Goal: Transaction & Acquisition: Purchase product/service

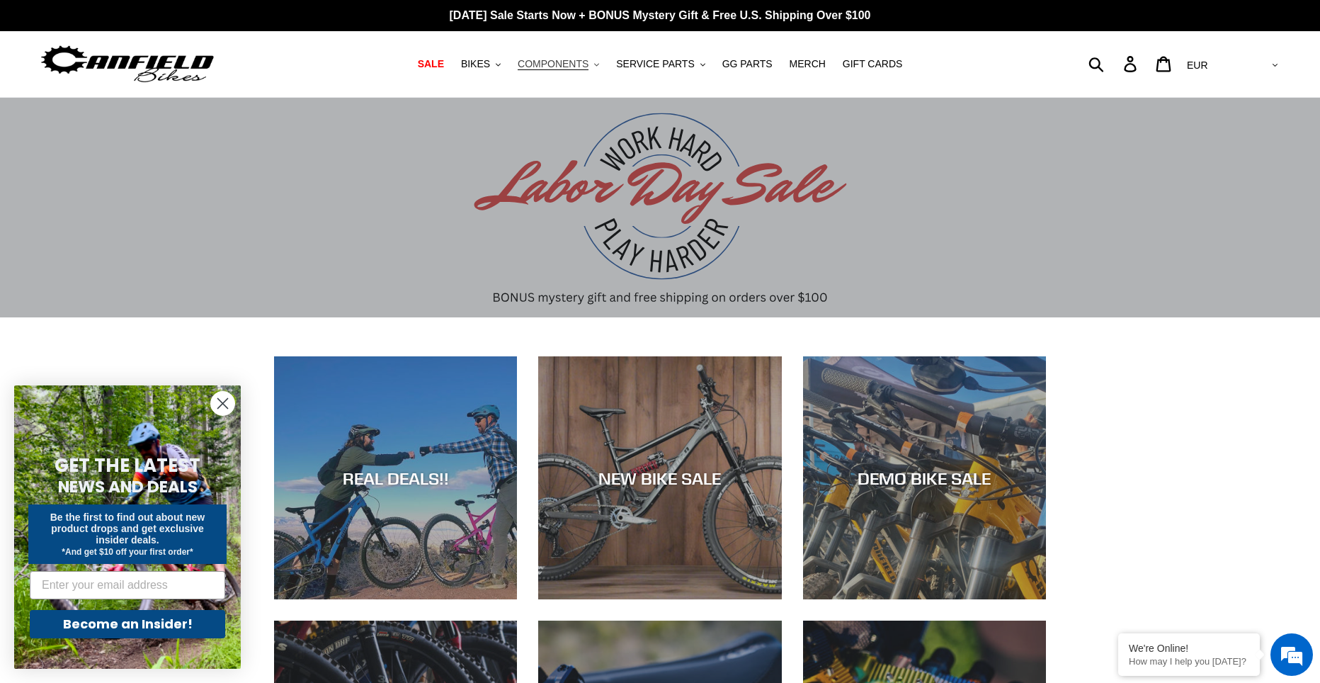
click at [601, 69] on button "COMPONENTS .cls-1{fill:#231f20}" at bounding box center [559, 64] width 96 height 19
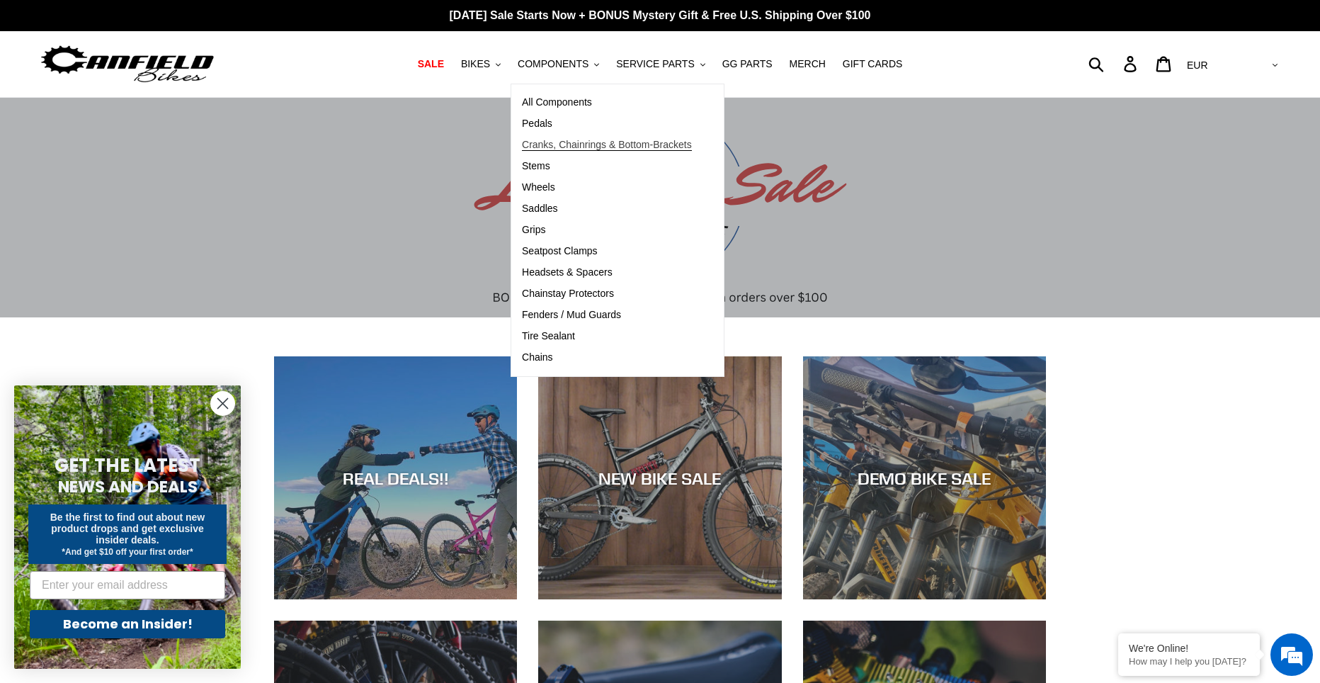
click at [572, 147] on span "Cranks, Chainrings & Bottom-Brackets" at bounding box center [607, 145] width 170 height 12
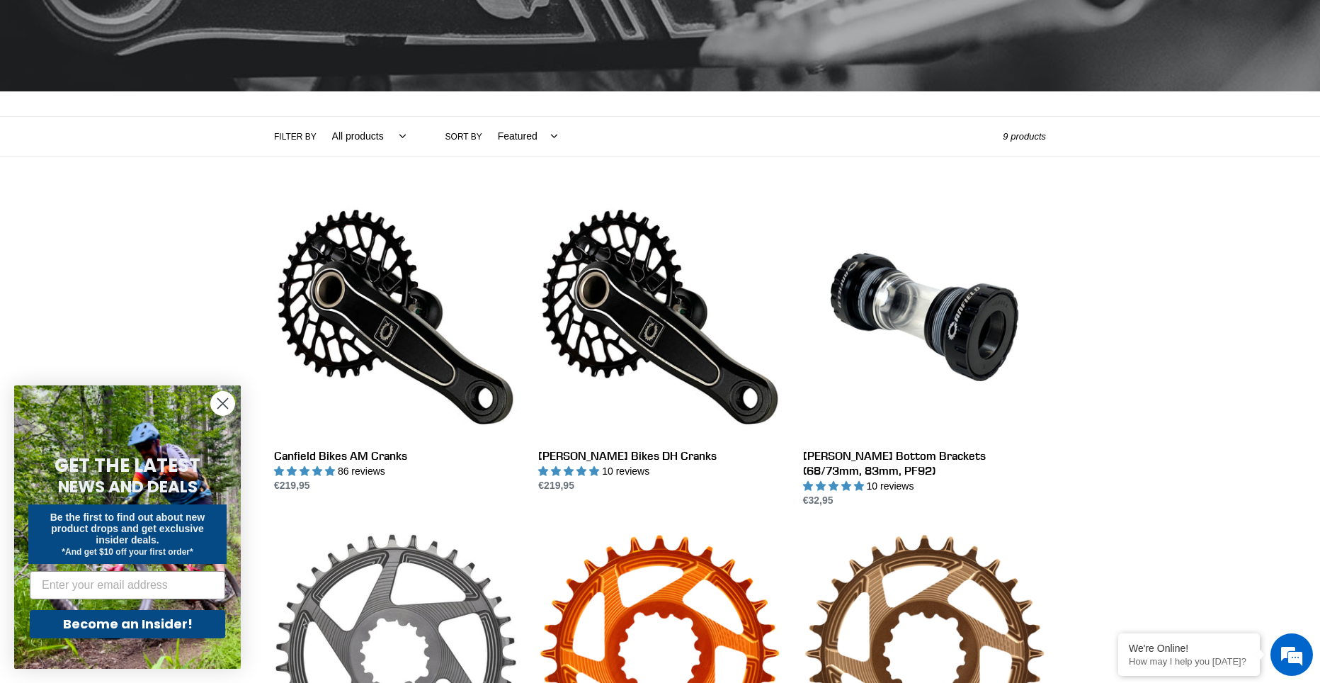
scroll to position [212, 0]
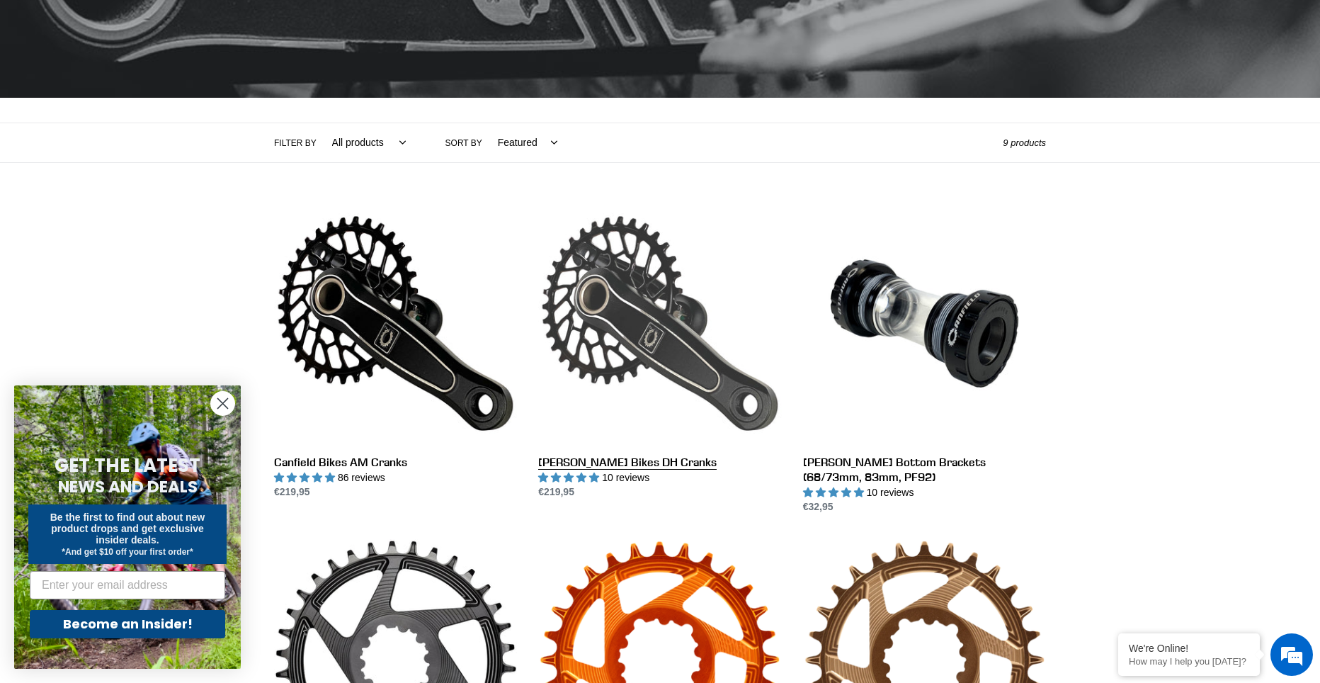
click at [637, 298] on link "[PERSON_NAME] Bikes DH Cranks" at bounding box center [659, 351] width 243 height 298
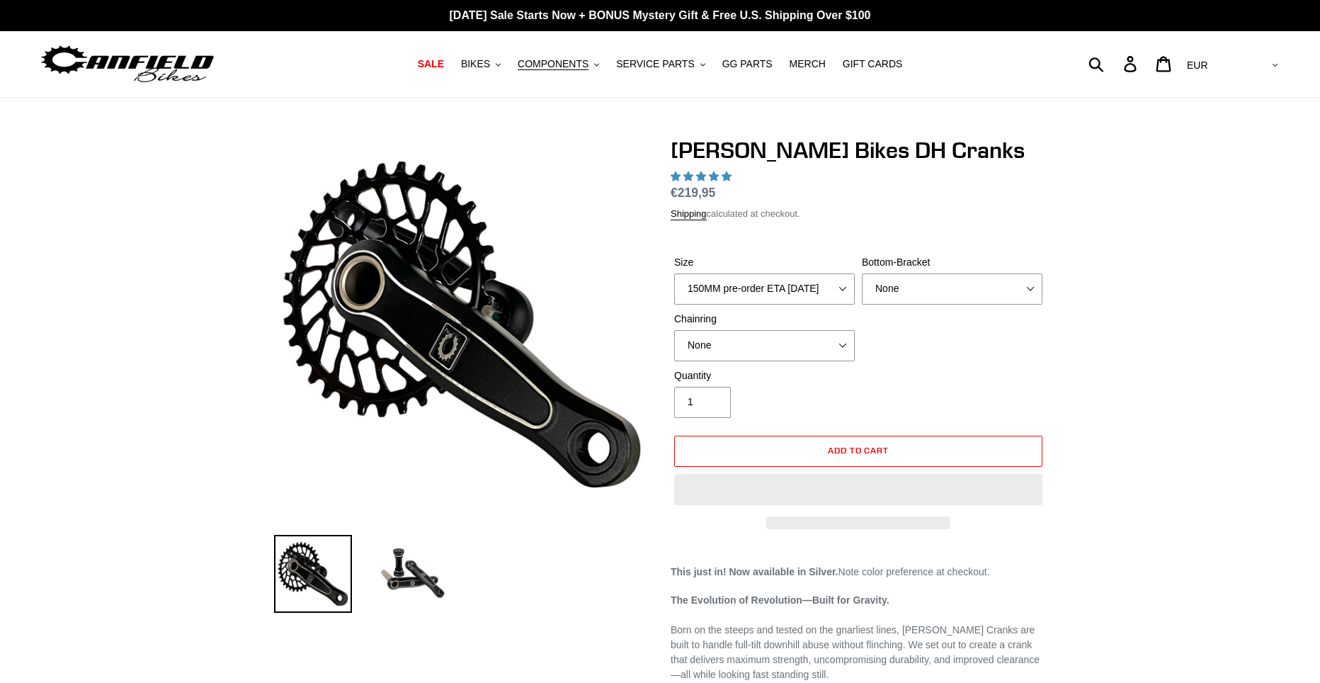
select select "highest-rating"
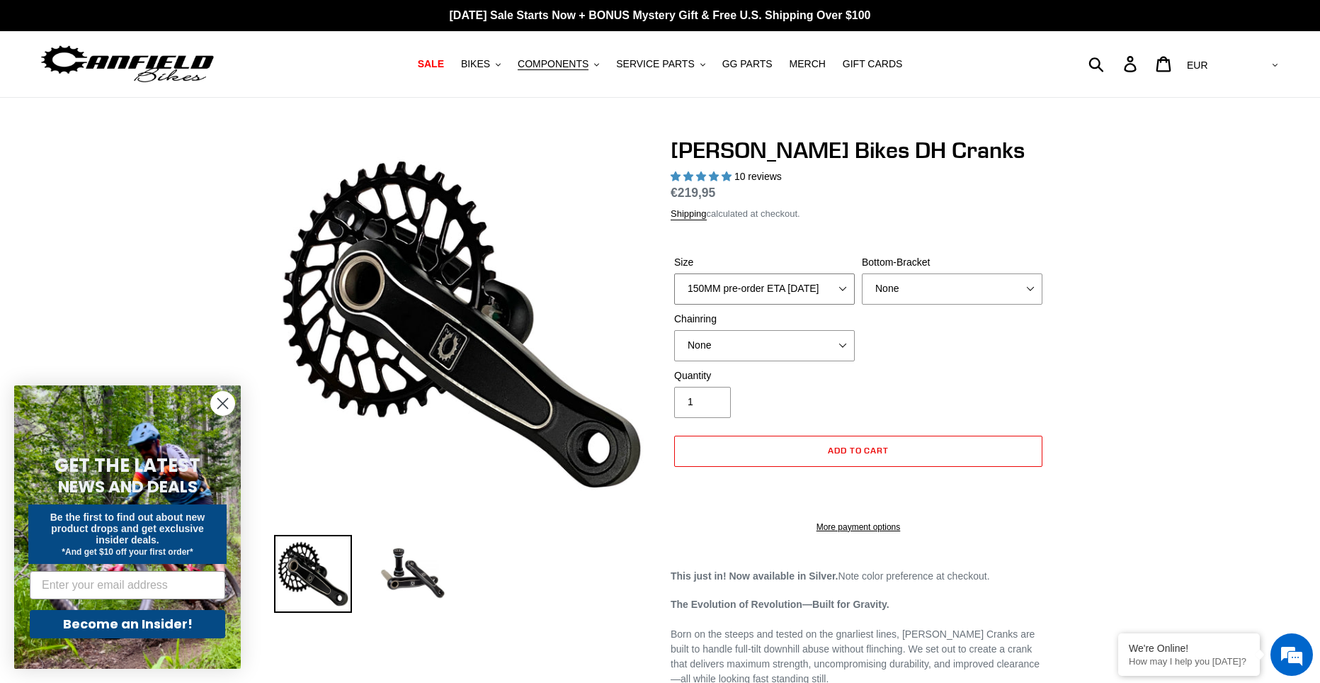
click at [739, 288] on select "150MM pre-order ETA [DATE] 155MM pre-order ETA [DATE] 160MM pre-order ETA [DATE…" at bounding box center [764, 288] width 181 height 31
select select "155MM pre-order ETA [DATE]"
click at [674, 273] on select "150MM pre-order ETA [DATE] 155MM pre-order ETA [DATE] 160MM pre-order ETA [DATE…" at bounding box center [764, 288] width 181 height 31
click at [868, 307] on div "Size 150MM pre-order ETA 9/30/25 155MM pre-order ETA 9/30/25 160MM pre-order ET…" at bounding box center [858, 311] width 375 height 113
click at [877, 300] on select "None BSA Threaded 83mm" at bounding box center [952, 288] width 181 height 31
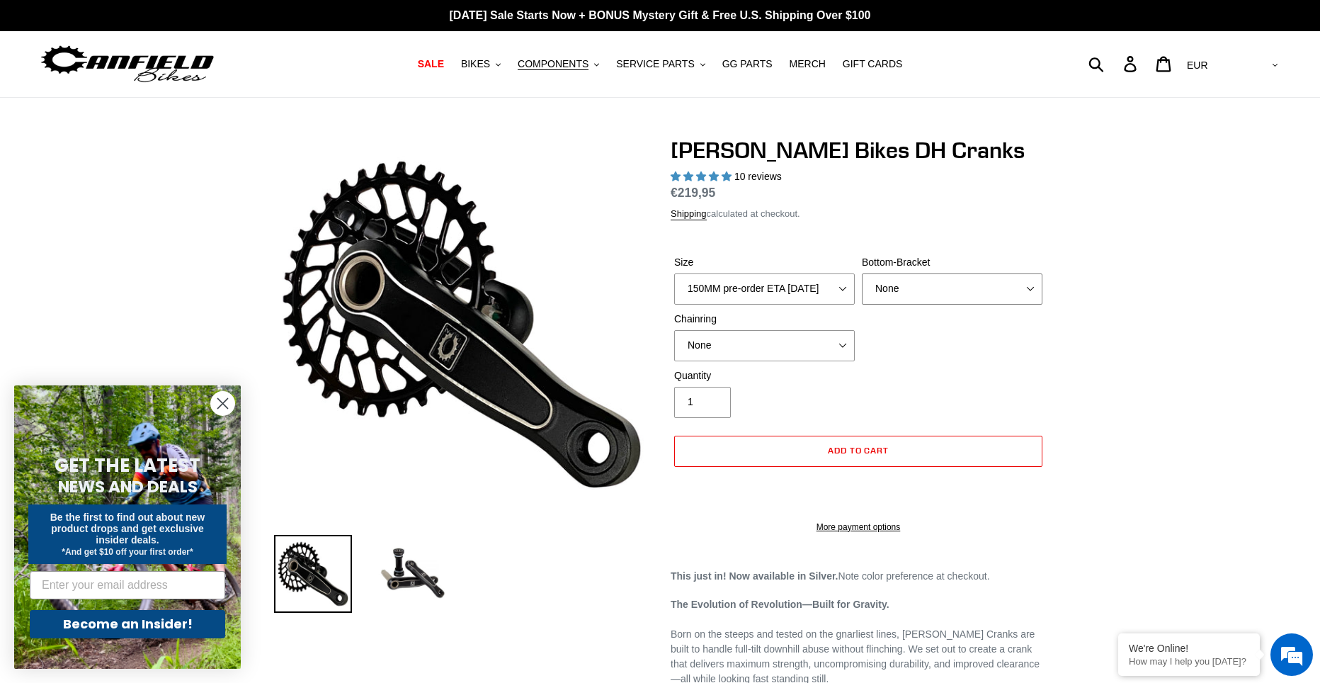
select select "BSA Threaded 83mm"
click at [862, 273] on select "None BSA Threaded 83mm" at bounding box center [952, 288] width 181 height 31
click at [750, 355] on select "None 34t Round" at bounding box center [764, 345] width 181 height 31
click at [674, 330] on select "None 34t Round" at bounding box center [764, 345] width 181 height 31
click at [784, 351] on select "None 34t Round" at bounding box center [764, 345] width 181 height 31
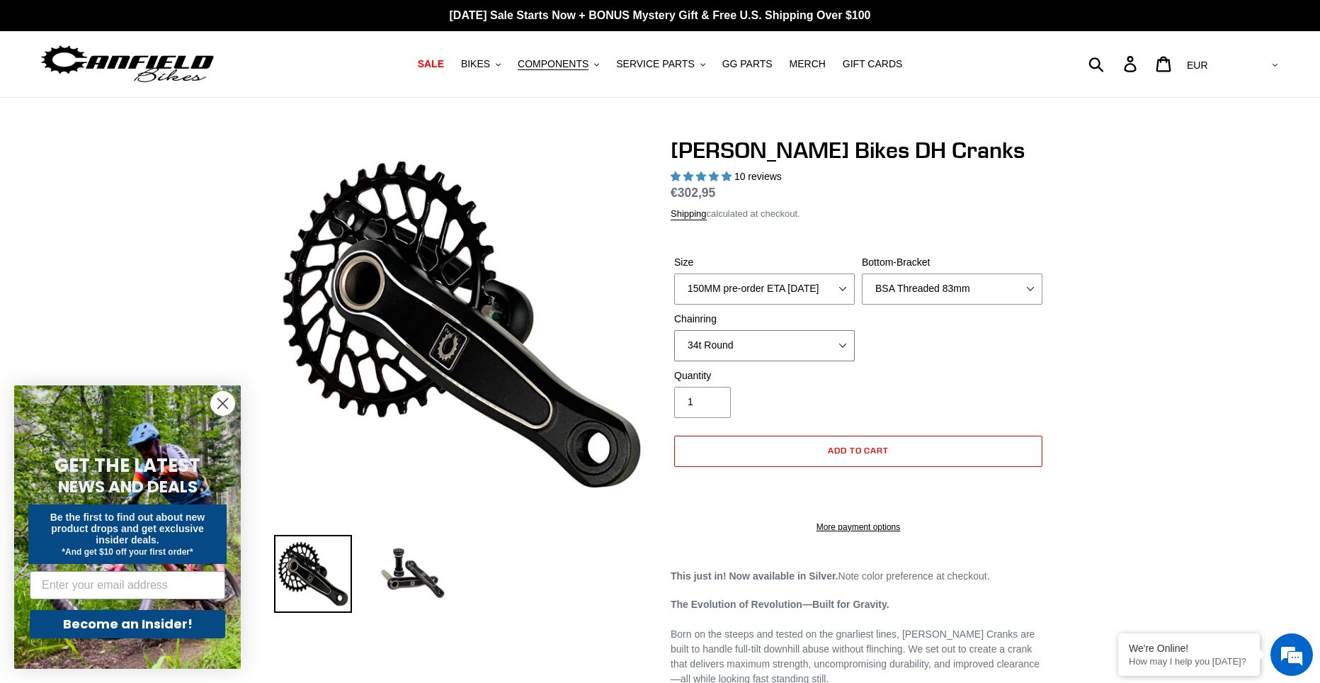
select select "None"
click at [674, 330] on select "None 34t Round" at bounding box center [764, 345] width 181 height 31
click at [767, 345] on select "None 34t Round" at bounding box center [764, 345] width 181 height 31
click at [901, 356] on div "Size 150MM pre-order ETA 9/30/25 155MM pre-order ETA 9/30/25 160MM pre-order ET…" at bounding box center [858, 311] width 375 height 113
click at [213, 401] on circle "Close dialog" at bounding box center [222, 403] width 23 height 23
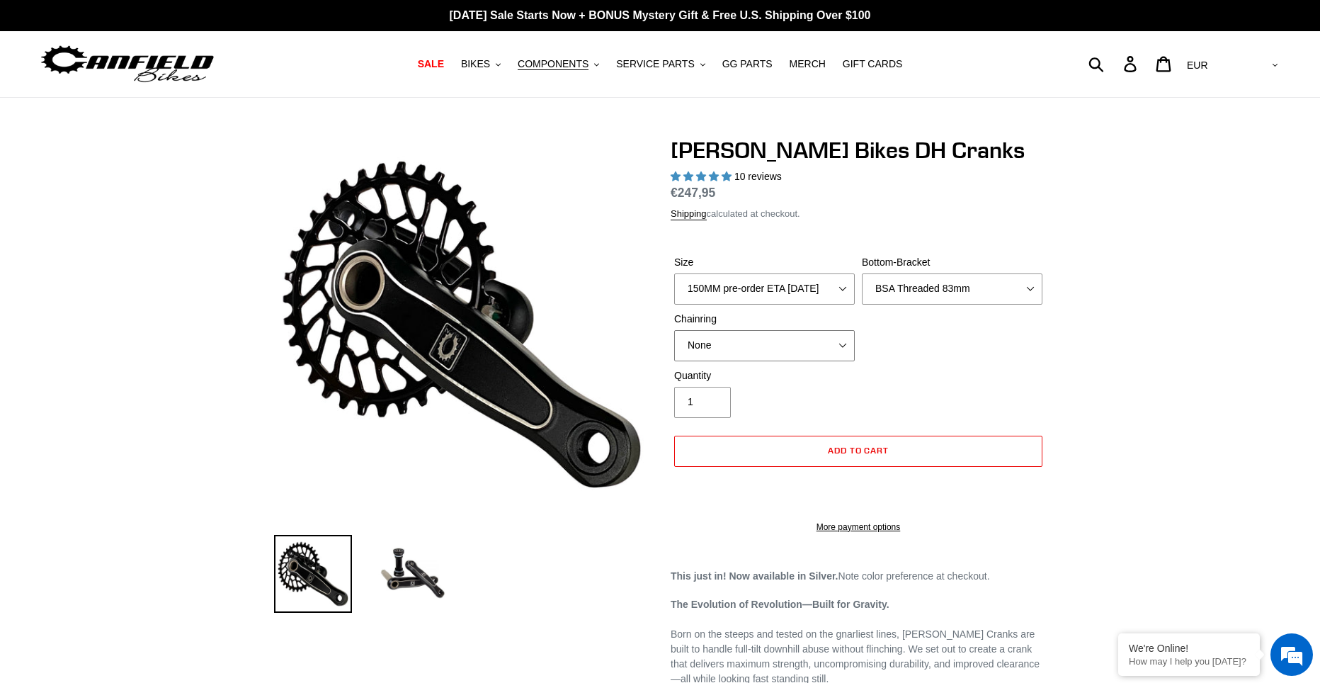
click at [803, 357] on select "None 34t Round" at bounding box center [764, 345] width 181 height 31
